Goal: Information Seeking & Learning: Learn about a topic

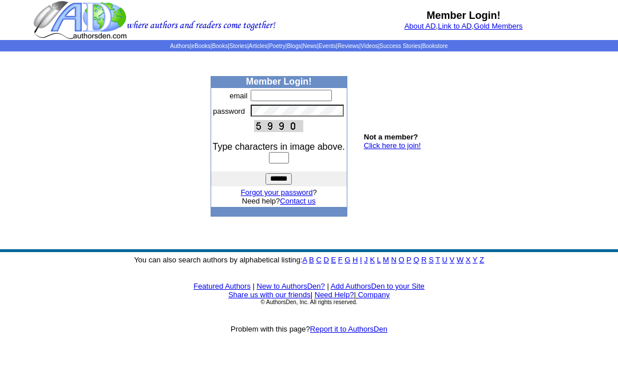
type input "**********"
click at [285, 164] on input "text" at bounding box center [279, 157] width 20 height 11
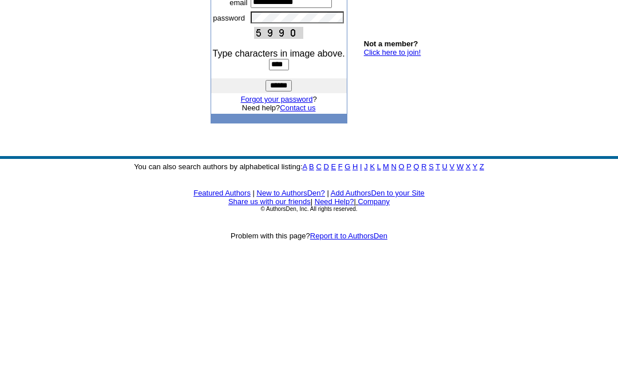
type input "****"
click at [279, 173] on input "******" at bounding box center [279, 178] width 26 height 11
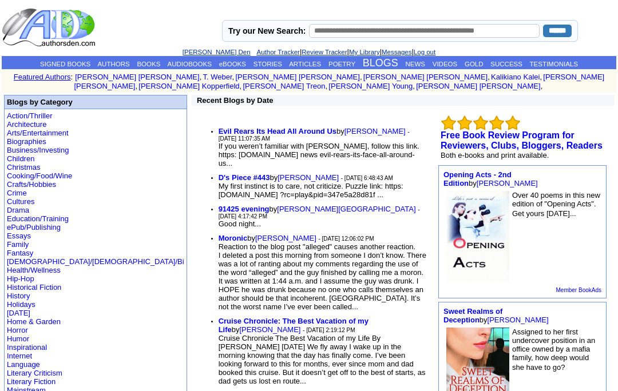
click at [237, 127] on b "Evil Rears Its Head All Around Us" at bounding box center [278, 131] width 118 height 9
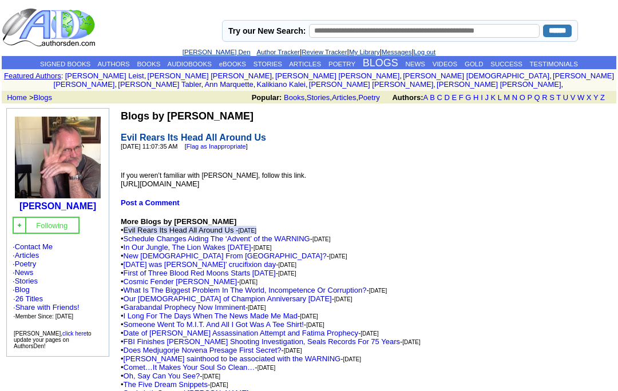
click at [124, 188] on span "https://spiritdailyblog.com/news/evil-rears-its-face-all-around-us" at bounding box center [160, 184] width 78 height 9
click at [175, 188] on span "https://spiritdailyblog.com/news/evil-rears-its-face-all-around-us" at bounding box center [160, 184] width 78 height 9
click at [120, 193] on td "Blogs by Joel J Keene Evil Rears Its Head All Around Us 9/15/2025 11:07:35 AM […" at bounding box center [273, 370] width 310 height 524
click at [124, 188] on span "https://spiritdailyblog.com/news/evil-rears-its-face-all-around-us" at bounding box center [160, 184] width 78 height 9
click at [122, 188] on span "https://spiritdailyblog.com/news/evil-rears-its-face-all-around-us" at bounding box center [160, 184] width 78 height 9
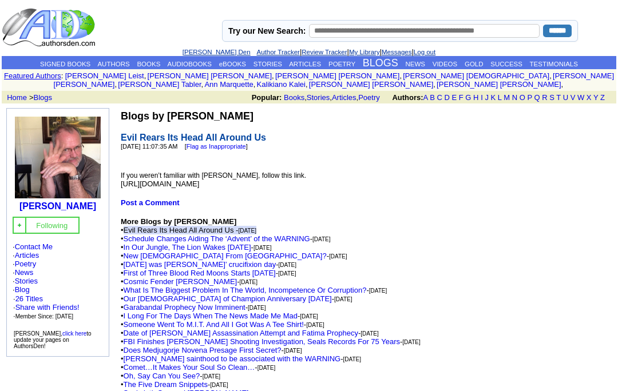
click at [332, 197] on td "Blogs by Joel J Keene Evil Rears Its Head All Around Us 9/15/2025 11:07:35 AM […" at bounding box center [273, 370] width 310 height 524
click at [338, 192] on td "Blogs by Joel J Keene Evil Rears Its Head All Around Us 9/15/2025 11:07:35 AM […" at bounding box center [273, 370] width 310 height 524
click at [333, 191] on td "Blogs by Joel J Keene Evil Rears Its Head All Around Us 9/15/2025 11:07:35 AM […" at bounding box center [273, 370] width 310 height 524
click at [337, 194] on td "Blogs by Joel J Keene Evil Rears Its Head All Around Us 9/15/2025 11:07:35 AM […" at bounding box center [273, 370] width 310 height 524
click at [199, 188] on span "https://spiritdailyblog.com/news/evil-rears-its-face-all-around-us" at bounding box center [160, 184] width 78 height 9
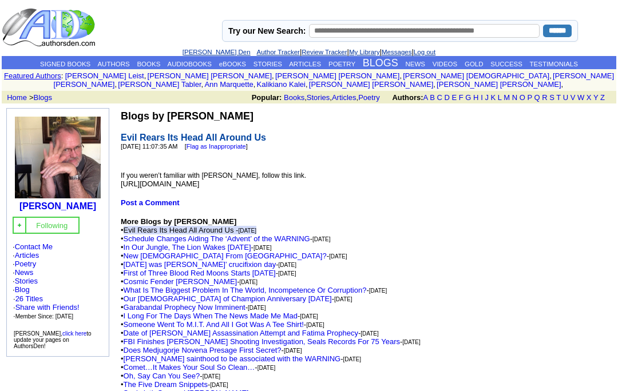
click at [331, 195] on td "Blogs by Joel J Keene Evil Rears Its Head All Around Us 9/15/2025 11:07:35 AM […" at bounding box center [273, 370] width 310 height 524
click at [199, 188] on span "https://spiritdailyblog.com/news/evil-rears-its-face-all-around-us" at bounding box center [160, 184] width 78 height 9
click at [212, 49] on link "[PERSON_NAME] Den" at bounding box center [217, 52] width 68 height 7
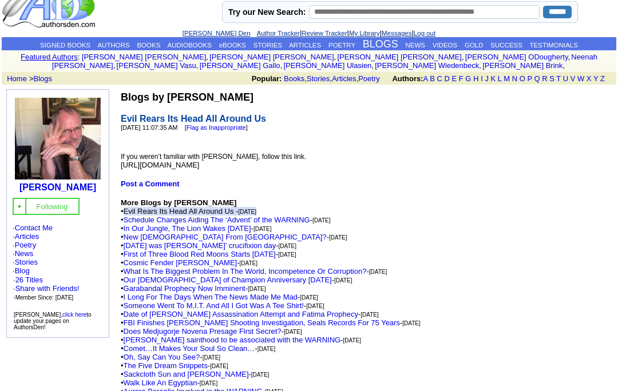
scroll to position [22, 0]
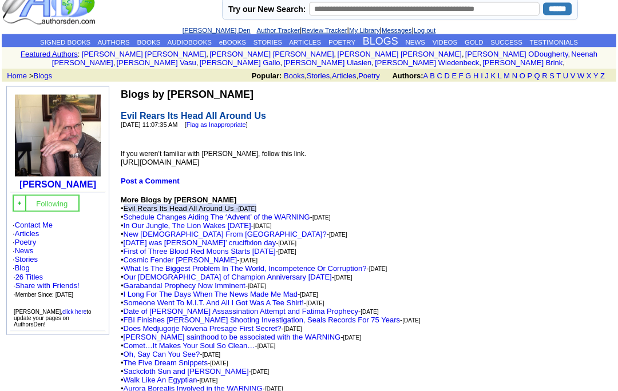
click at [312, 42] on link "ARTICLES" at bounding box center [305, 42] width 32 height 7
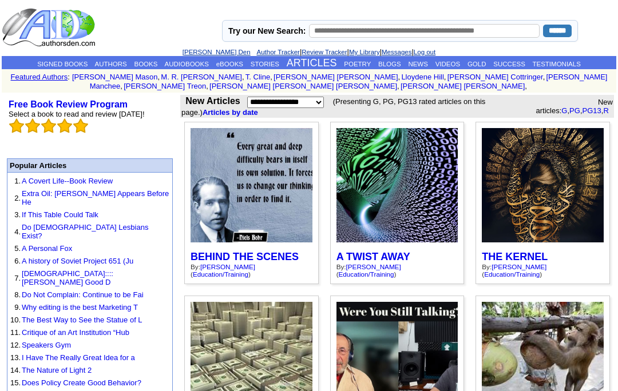
click at [269, 62] on link "STORIES" at bounding box center [265, 64] width 29 height 7
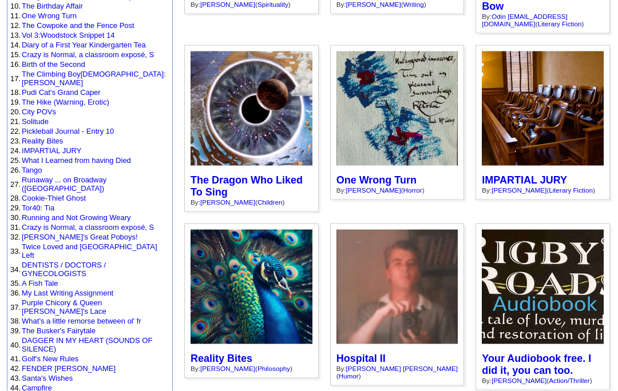
scroll to position [264, 0]
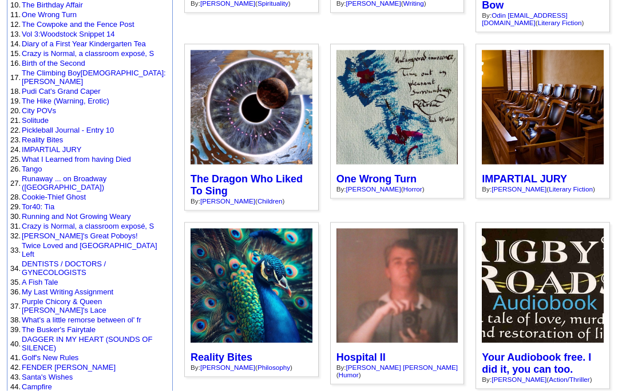
click at [90, 96] on link "Pudi Cat's Grand Caper" at bounding box center [61, 91] width 79 height 9
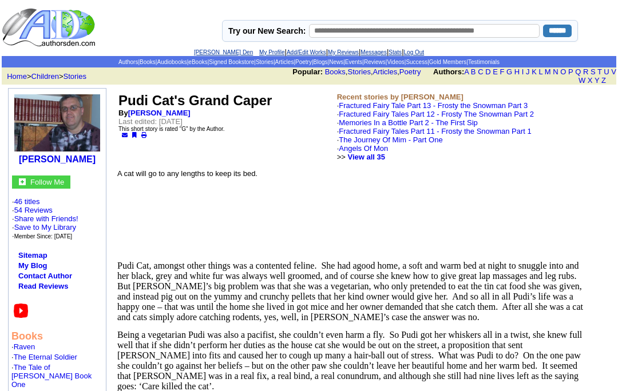
click at [221, 53] on link "[PERSON_NAME] Den" at bounding box center [223, 52] width 59 height 6
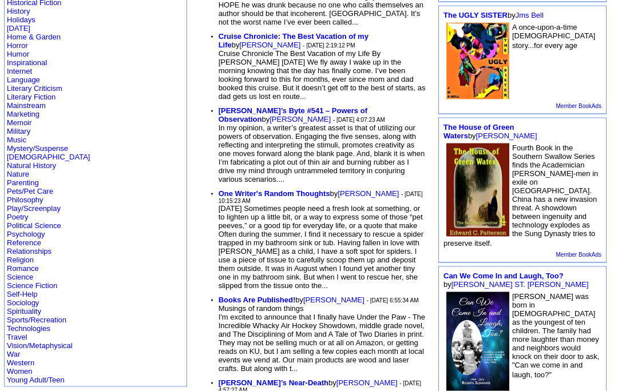
scroll to position [286, 0]
click at [26, 264] on link "Religion" at bounding box center [20, 259] width 27 height 9
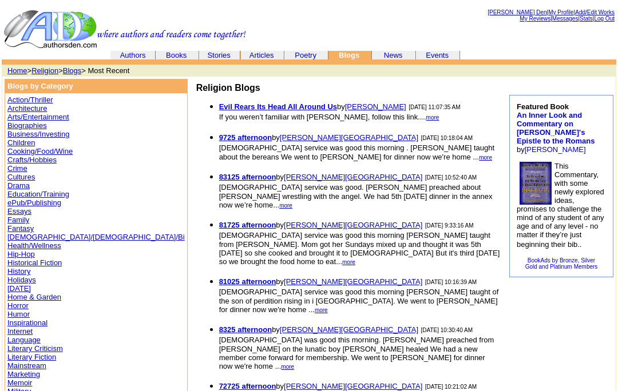
click at [266, 57] on link "Articles" at bounding box center [261, 55] width 25 height 9
